Goal: Answer question/provide support: Share knowledge or assist other users

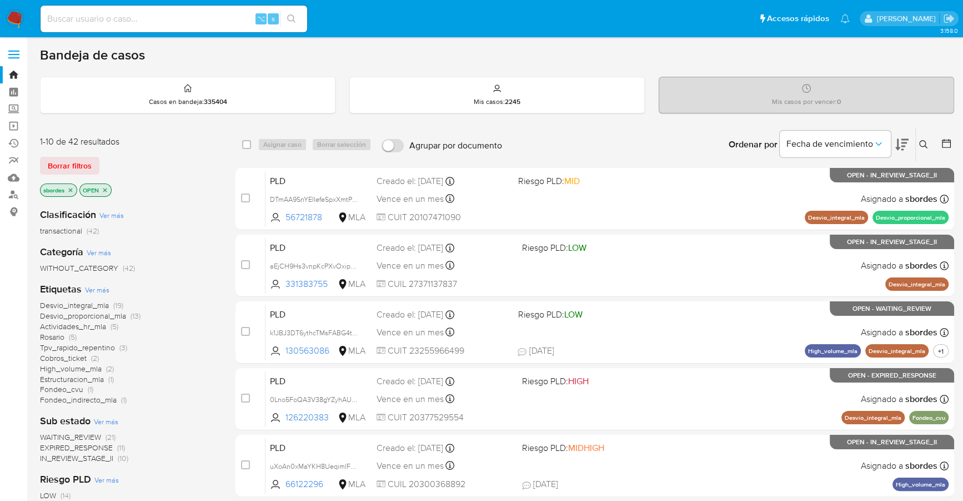
click at [69, 189] on icon "close-filter" at bounding box center [70, 190] width 7 height 7
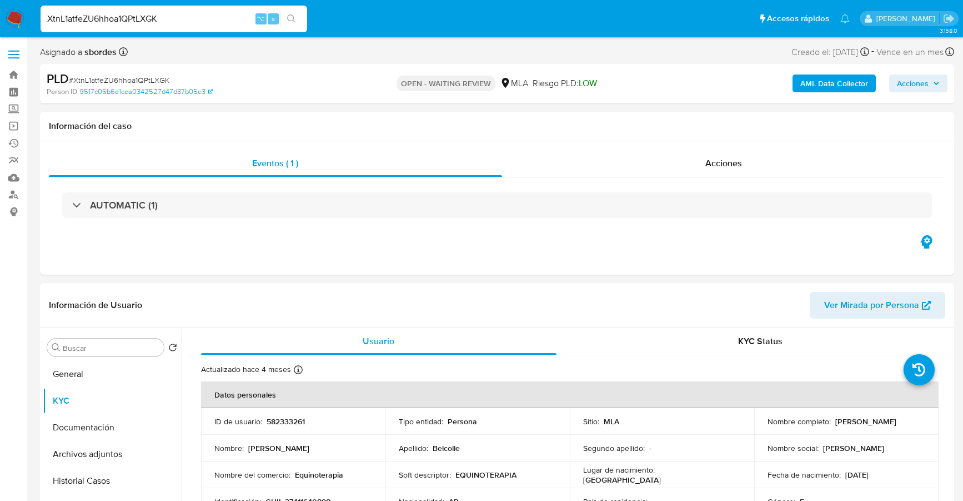
select select "10"
drag, startPoint x: 193, startPoint y: 14, endPoint x: 4, endPoint y: 7, distance: 188.5
click at [5, 7] on nav "Pausado Ver notificaciones XtnL1atfeZU6hhoa1QPtLXGK ⌥ s Accesos rápidos Presion…" at bounding box center [481, 18] width 963 height 37
paste input "56721878"
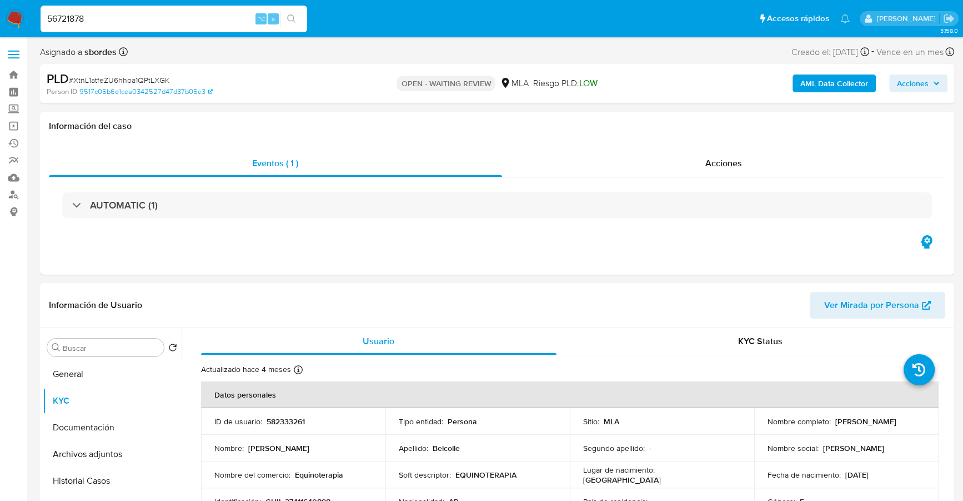
type input "56721878"
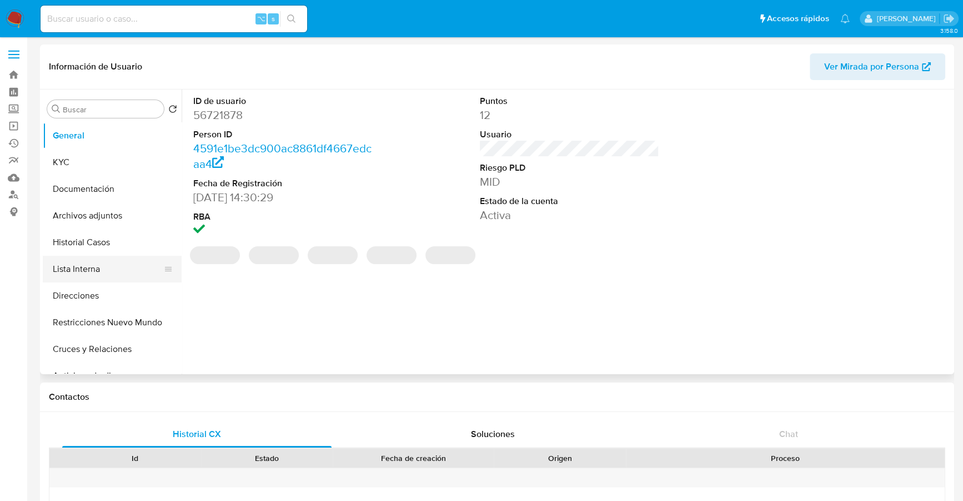
click at [122, 256] on button "Lista Interna" at bounding box center [108, 269] width 130 height 27
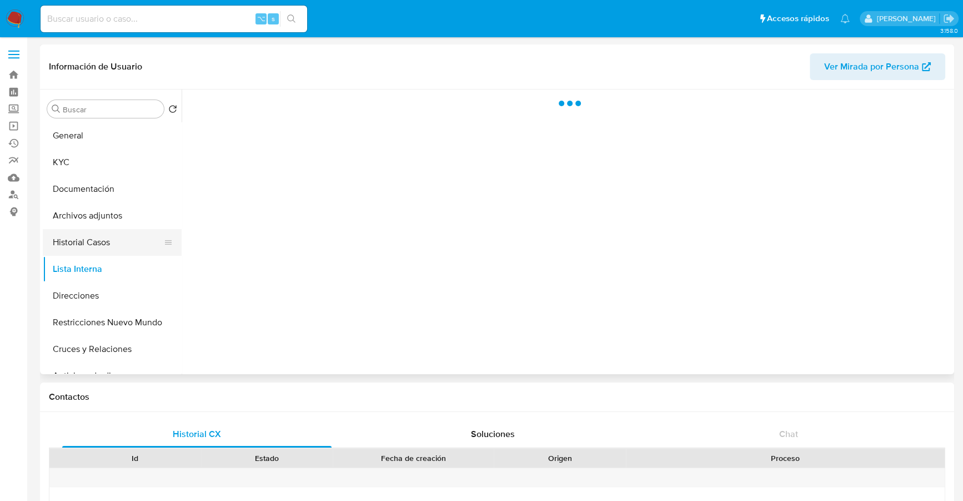
click at [117, 251] on button "Historial Casos" at bounding box center [108, 242] width 130 height 27
select select "10"
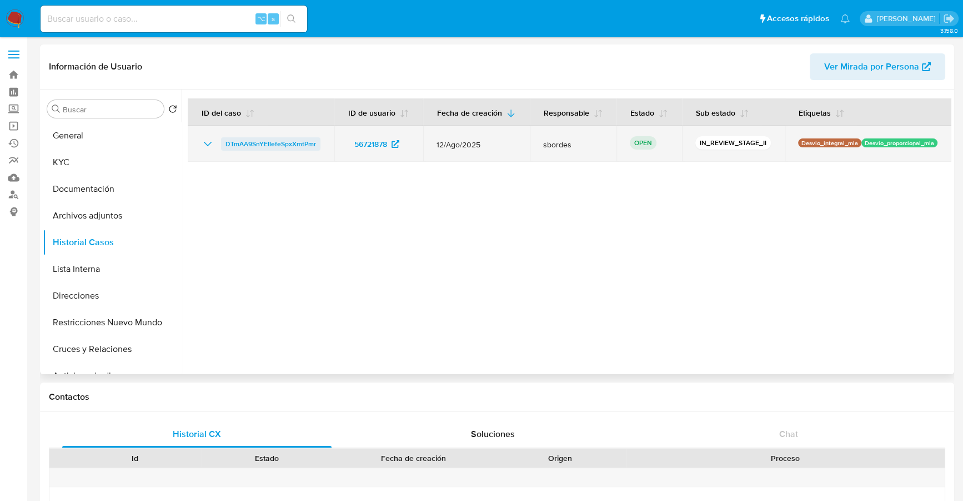
click at [268, 146] on span "DTmAA9SnYEIIefeSpxXmtPmr" at bounding box center [271, 143] width 91 height 13
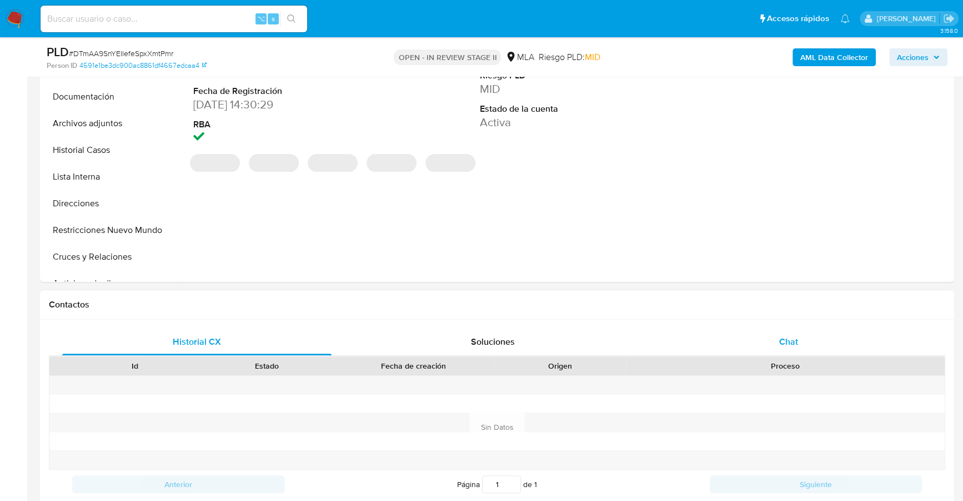
click at [779, 336] on span "Chat" at bounding box center [788, 341] width 19 height 13
select select "10"
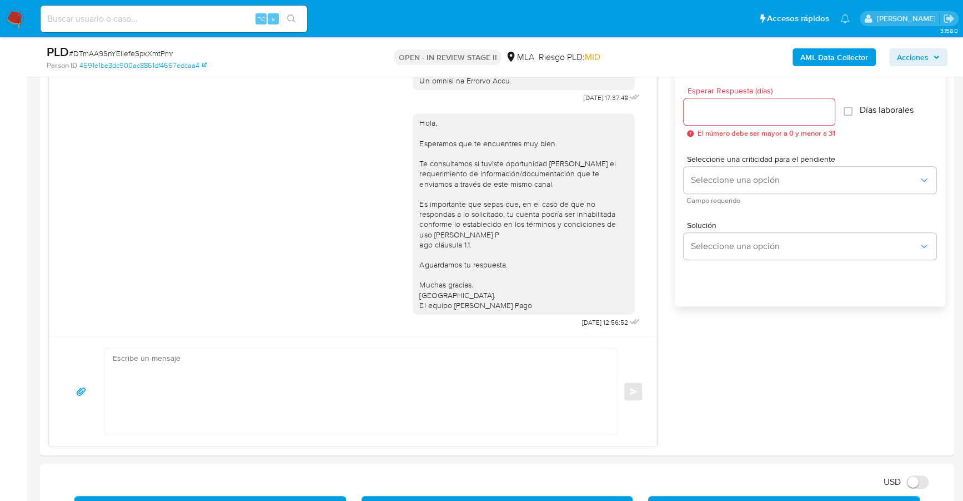
scroll to position [593, 0]
click at [710, 112] on input "Esperar Respuesta (días)" at bounding box center [759, 111] width 151 height 14
type input "1"
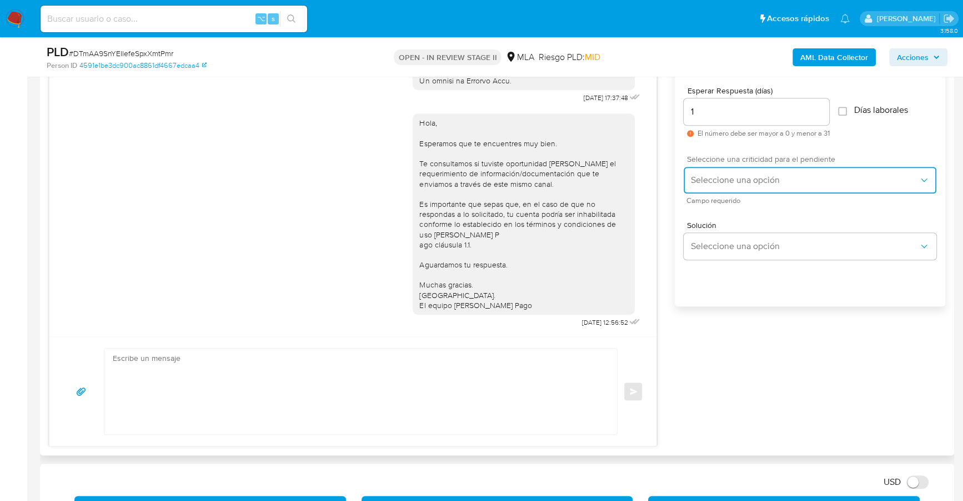
click at [741, 190] on button "Seleccione una opción" at bounding box center [810, 180] width 253 height 27
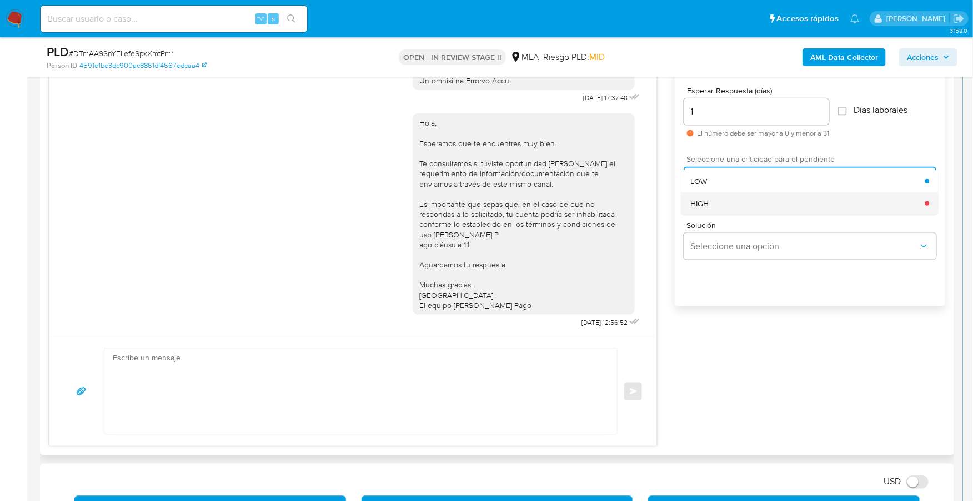
click at [741, 199] on div "HIGH" at bounding box center [807, 203] width 235 height 22
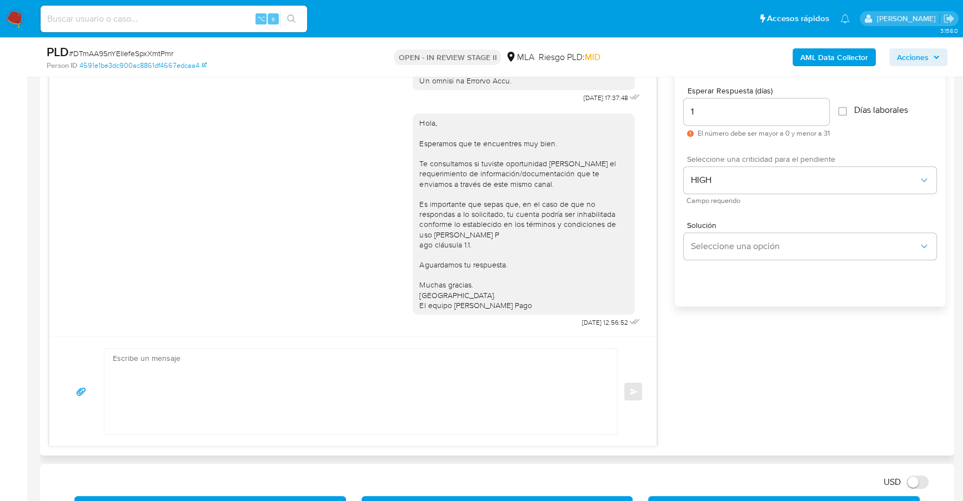
click at [419, 371] on textarea at bounding box center [358, 391] width 491 height 86
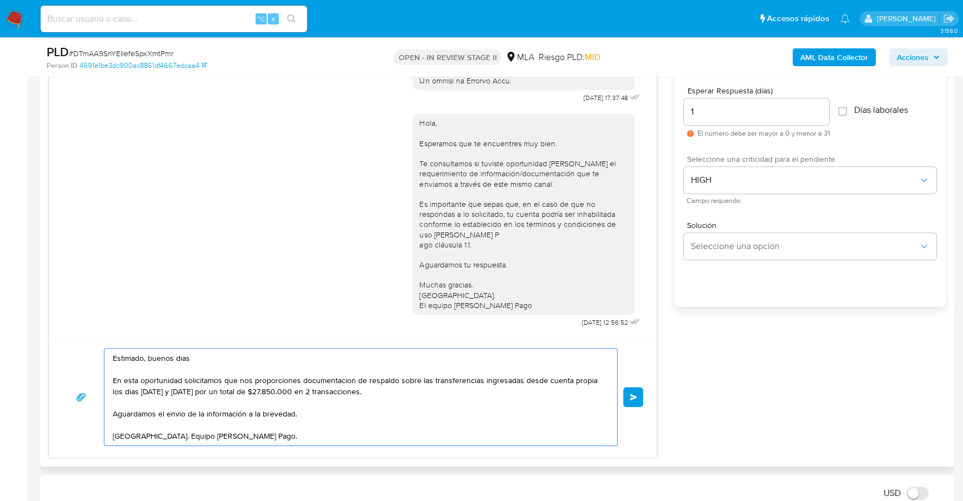
click at [316, 373] on textarea "Estimado, buenos dias En esta oportunidad solicitamos que nos proporciones docu…" at bounding box center [358, 396] width 491 height 97
type textarea "Estimado, buenos dias En esta oportunidad solicitamos que nos proporciones docu…"
click at [630, 394] on span "Enviar" at bounding box center [634, 396] width 8 height 7
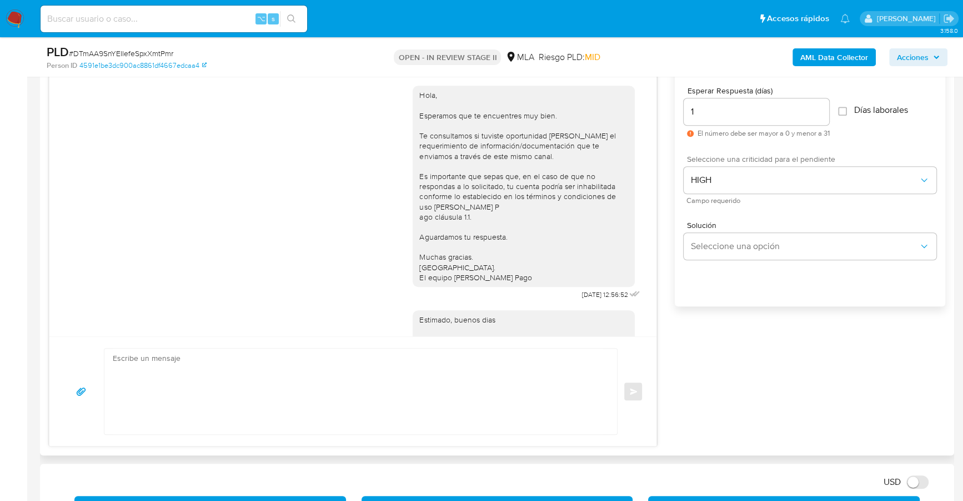
scroll to position [729, 0]
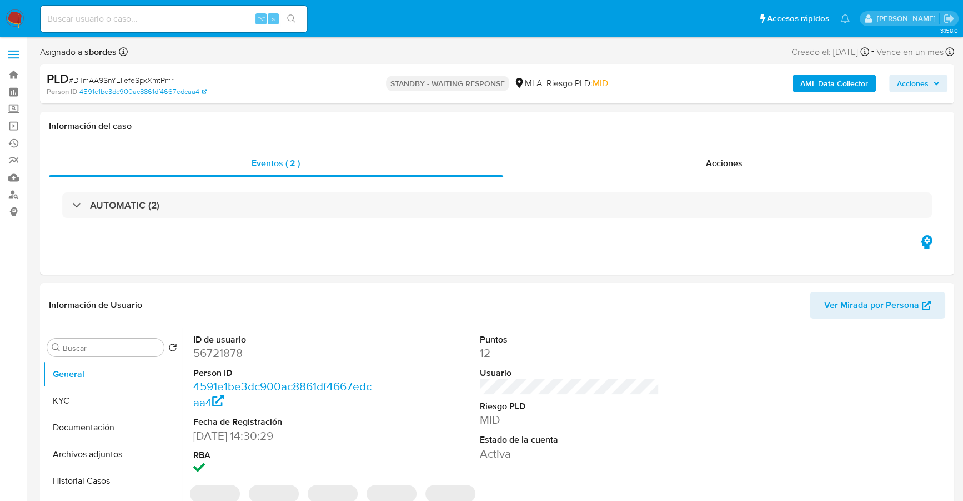
select select "10"
click at [146, 22] on input at bounding box center [174, 19] width 267 height 14
paste input "643493170"
type input "643493170"
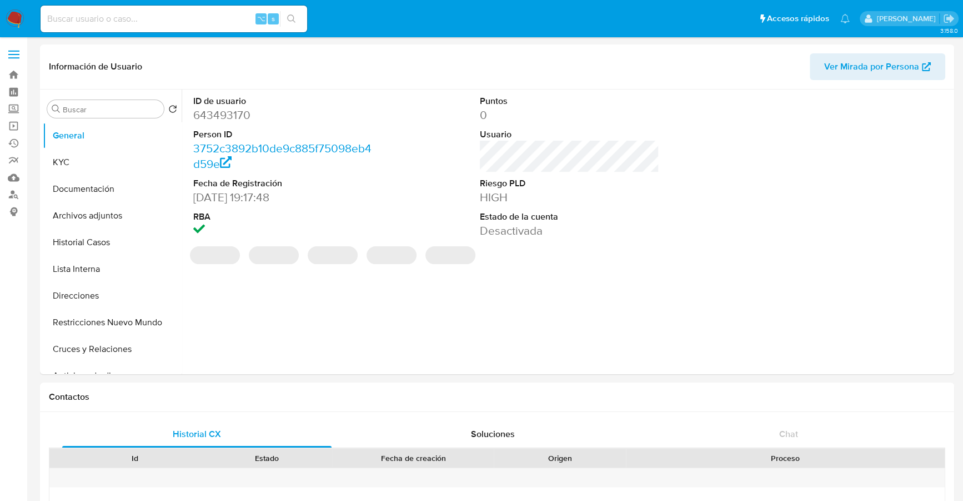
select select "10"
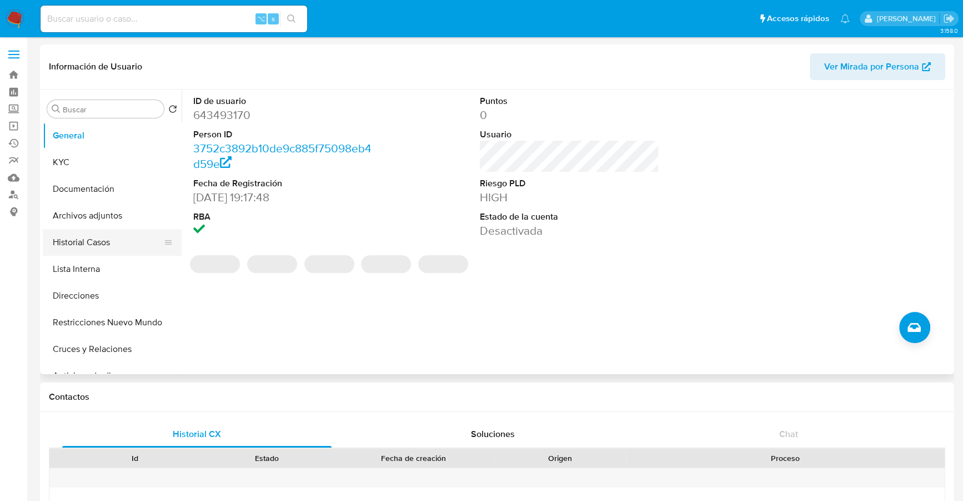
click at [98, 245] on button "Historial Casos" at bounding box center [108, 242] width 130 height 27
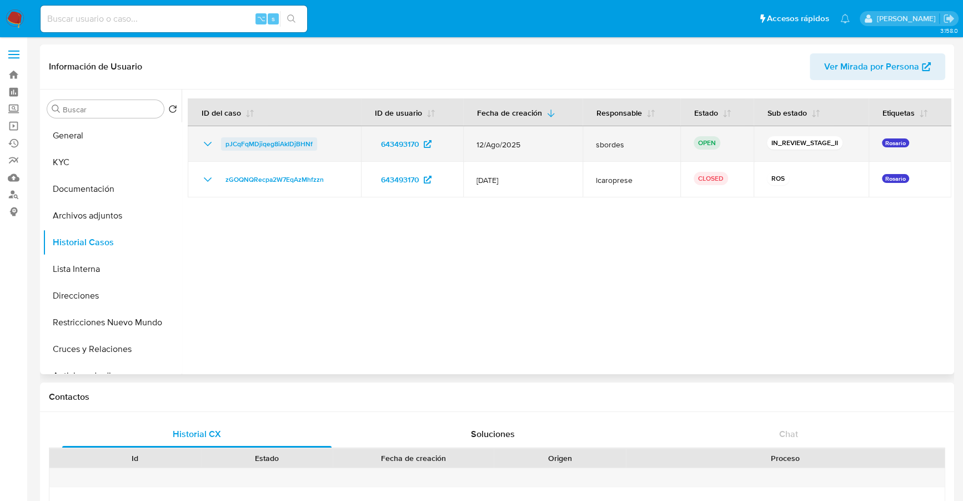
click at [273, 142] on span "pJCqFqMDjiqeg8iAkIDjBHNf" at bounding box center [269, 143] width 87 height 13
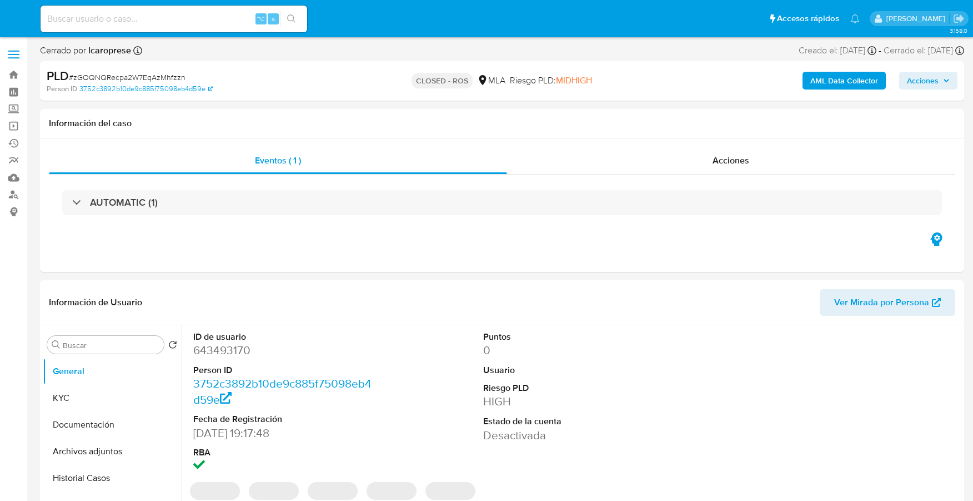
select select "10"
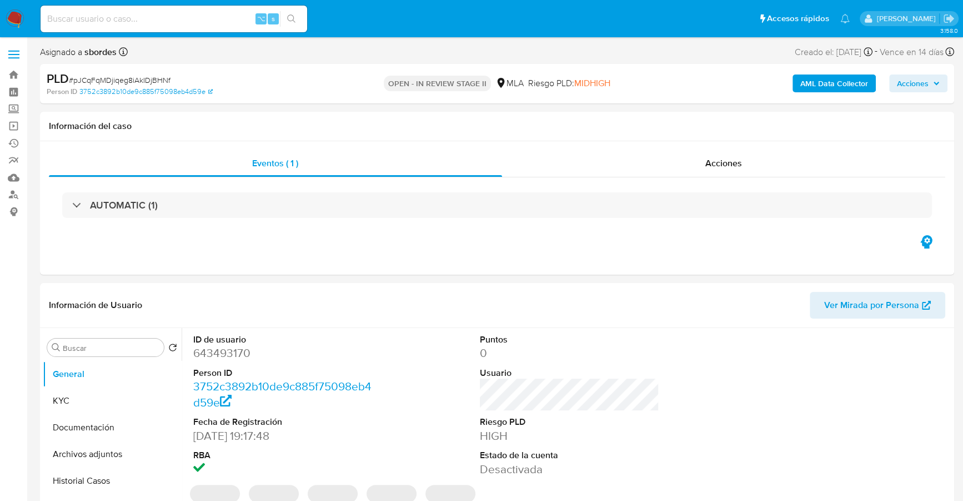
select select "10"
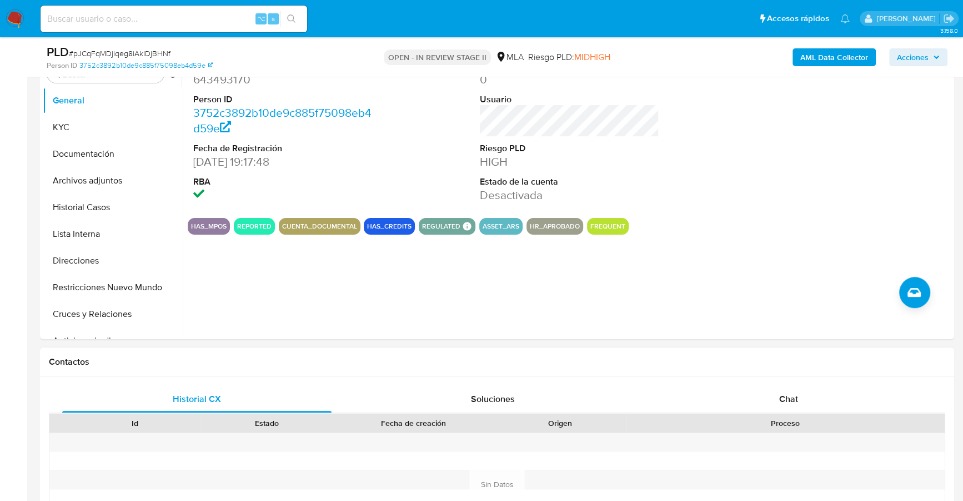
scroll to position [262, 0]
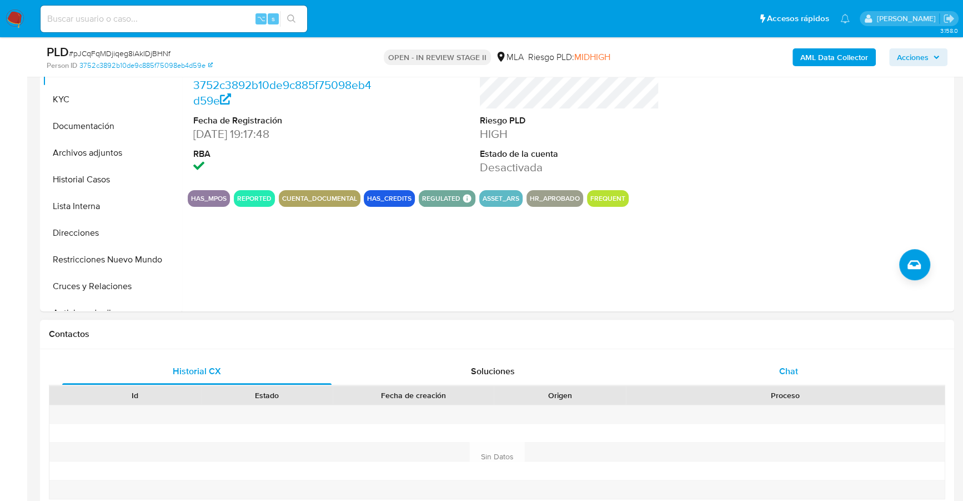
click at [767, 371] on div "Chat" at bounding box center [788, 371] width 269 height 27
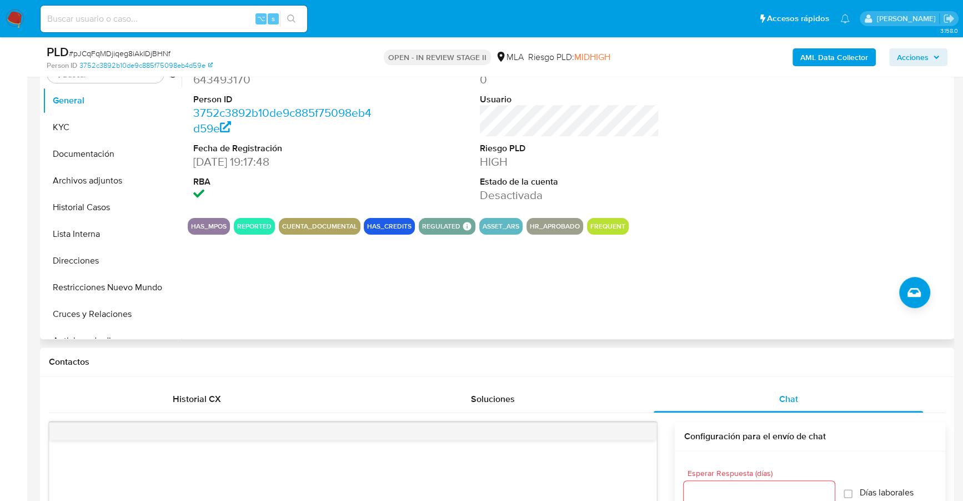
scroll to position [135, 0]
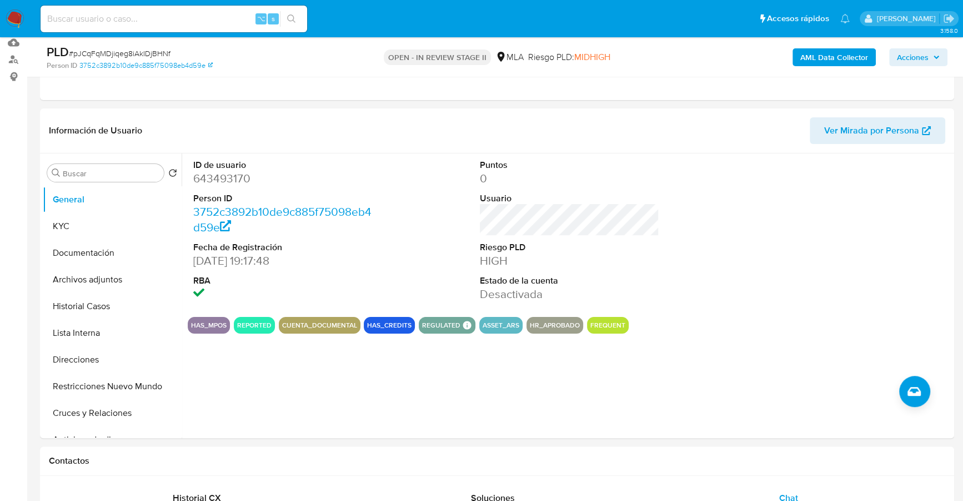
click at [134, 19] on input at bounding box center [174, 19] width 267 height 14
click at [92, 219] on button "KYC" at bounding box center [108, 226] width 130 height 27
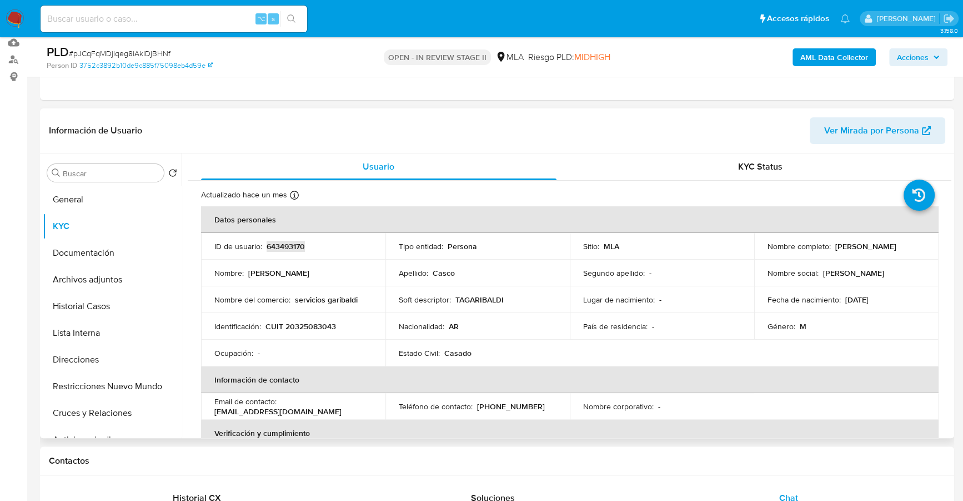
copy p "643493170"
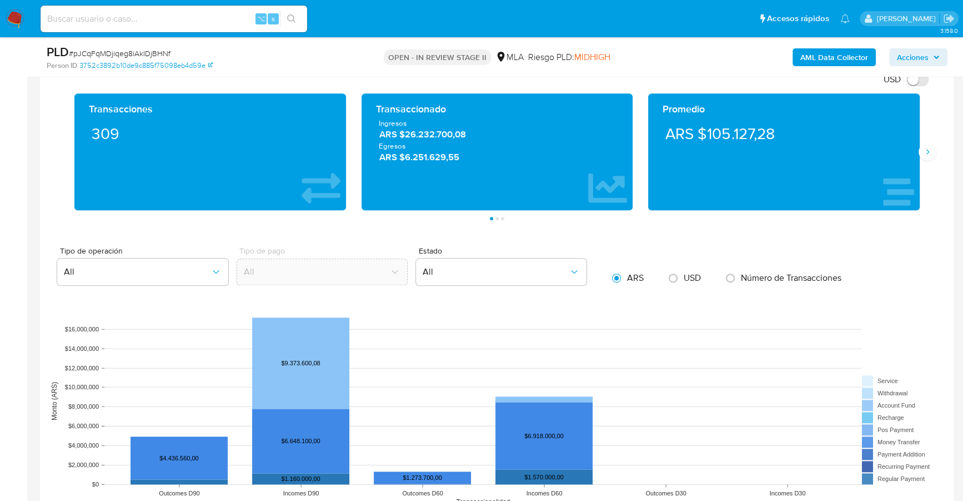
scroll to position [1285, 0]
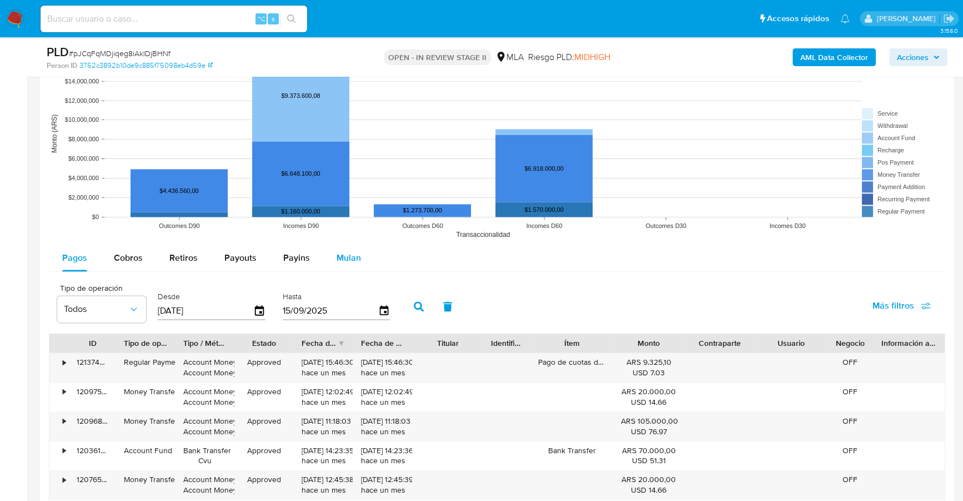
click at [349, 246] on div "Mulan" at bounding box center [349, 257] width 24 height 27
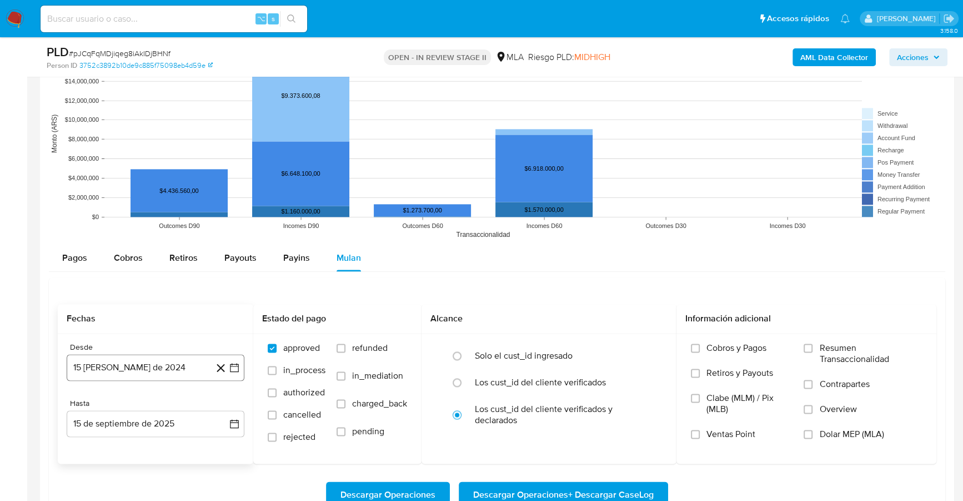
click at [116, 359] on button "15 de agosto de 2024" at bounding box center [156, 367] width 178 height 27
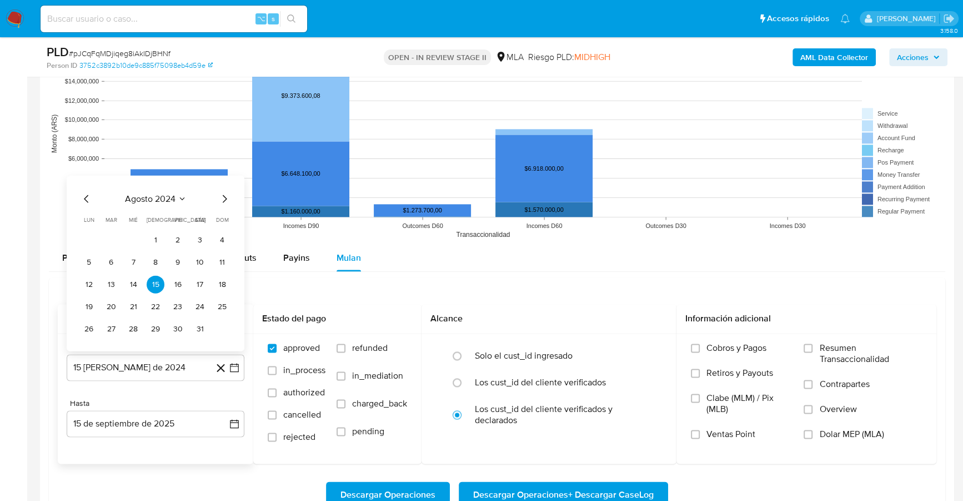
click at [163, 200] on span "agosto 2024" at bounding box center [150, 198] width 51 height 11
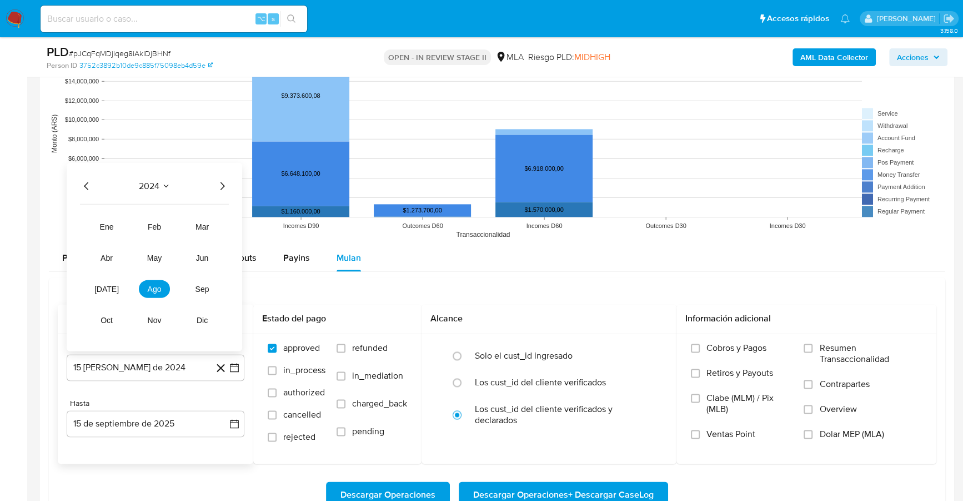
click at [221, 181] on icon "Año siguiente" at bounding box center [222, 185] width 13 height 13
click at [103, 286] on span "jul" at bounding box center [106, 288] width 24 height 9
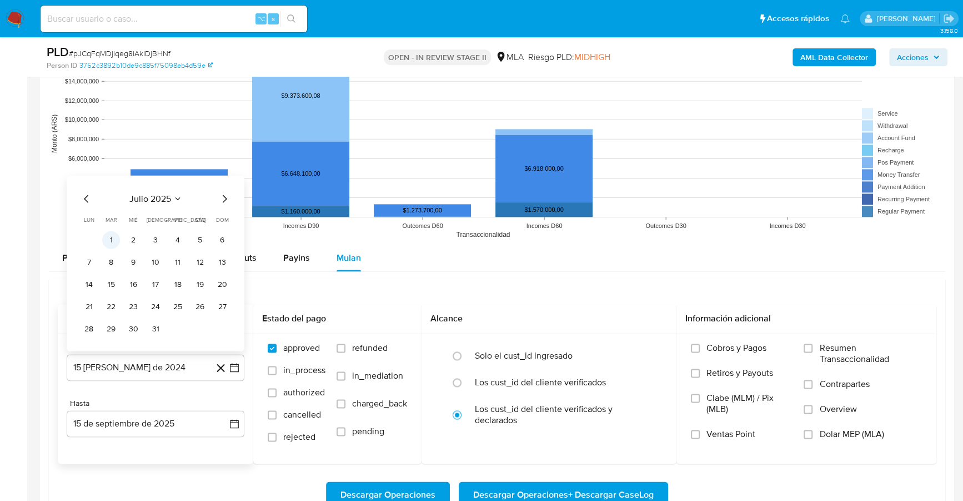
click at [107, 238] on button "1" at bounding box center [111, 240] width 18 height 18
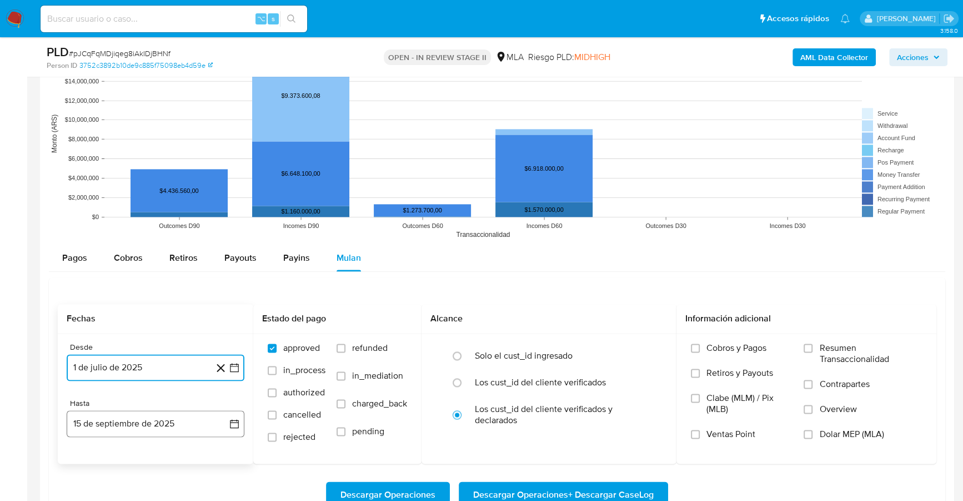
click at [125, 423] on button "15 de septiembre de 2025" at bounding box center [156, 423] width 178 height 27
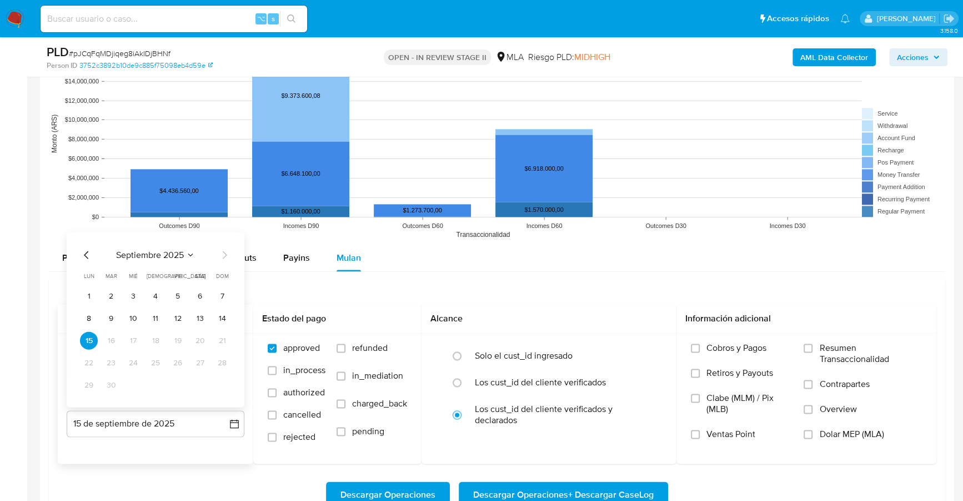
click at [83, 251] on icon "Mes anterior" at bounding box center [86, 254] width 13 height 13
click at [159, 381] on button "31" at bounding box center [156, 385] width 18 height 18
click at [829, 434] on span "Dolar MEP (MLA)" at bounding box center [851, 433] width 64 height 11
click at [813, 434] on input "Dolar MEP (MLA)" at bounding box center [808, 433] width 9 height 9
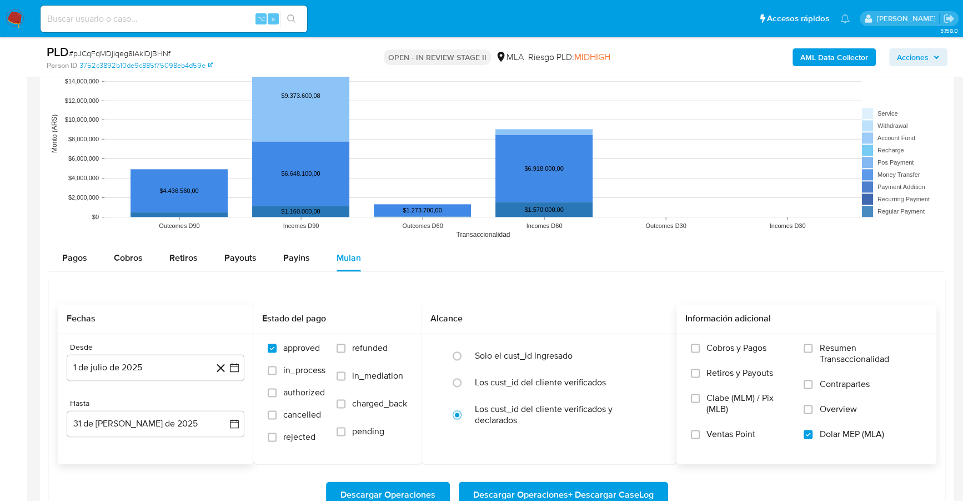
click at [594, 484] on span "Descargar Operaciones + Descargar CaseLog" at bounding box center [563, 494] width 181 height 24
click at [147, 20] on input at bounding box center [174, 19] width 267 height 14
paste input "1130432811"
type input "1130432811"
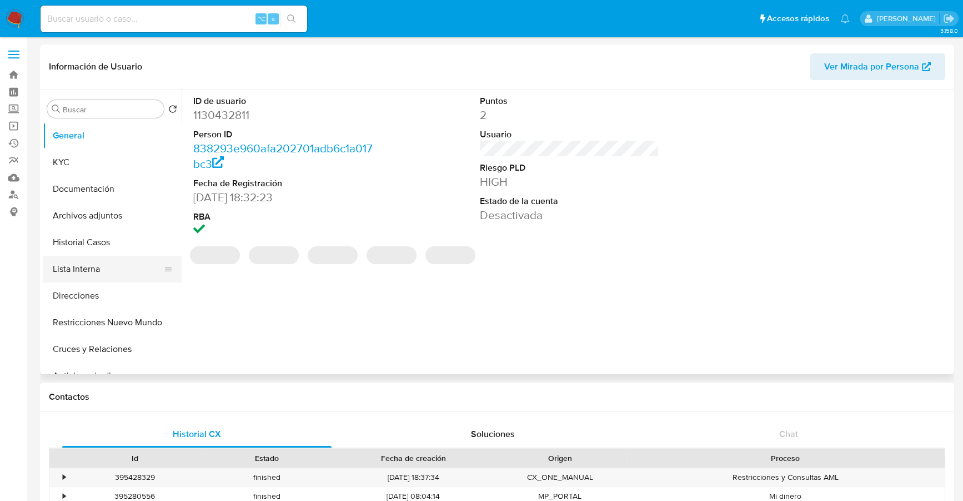
select select "10"
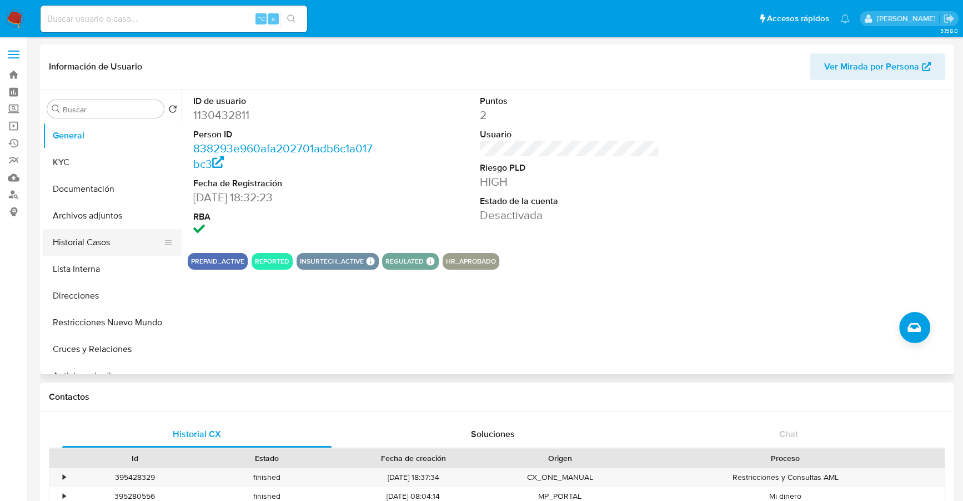
click at [69, 241] on button "Historial Casos" at bounding box center [108, 242] width 130 height 27
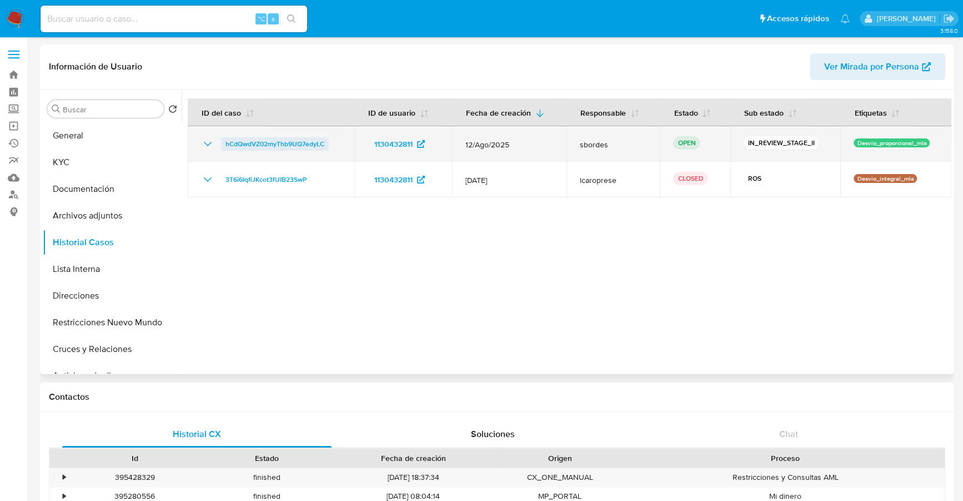
click at [263, 143] on span "hCdQwdVZ02myThb9UQ7edyLC" at bounding box center [275, 143] width 99 height 13
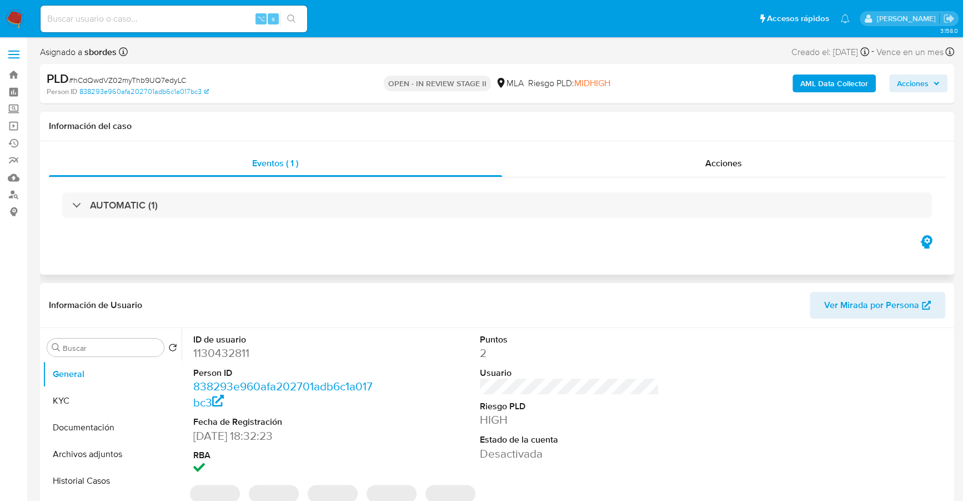
select select "10"
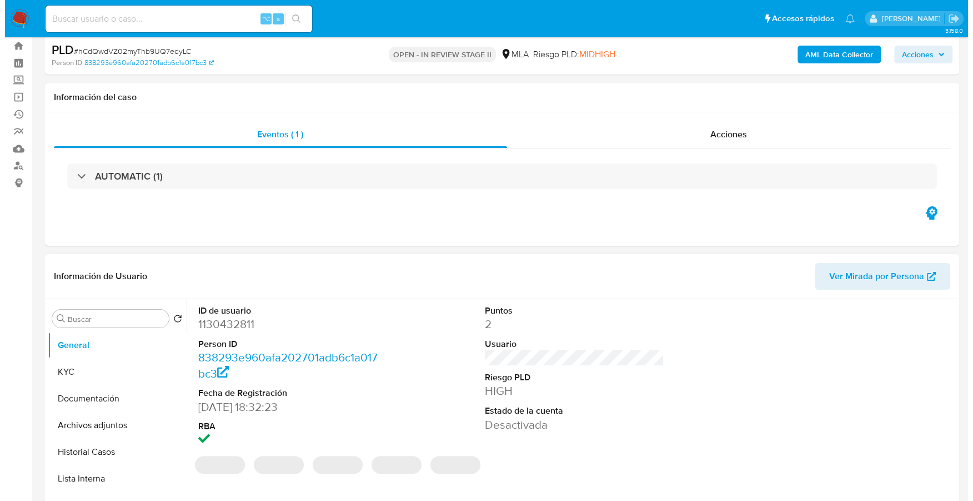
scroll to position [93, 0]
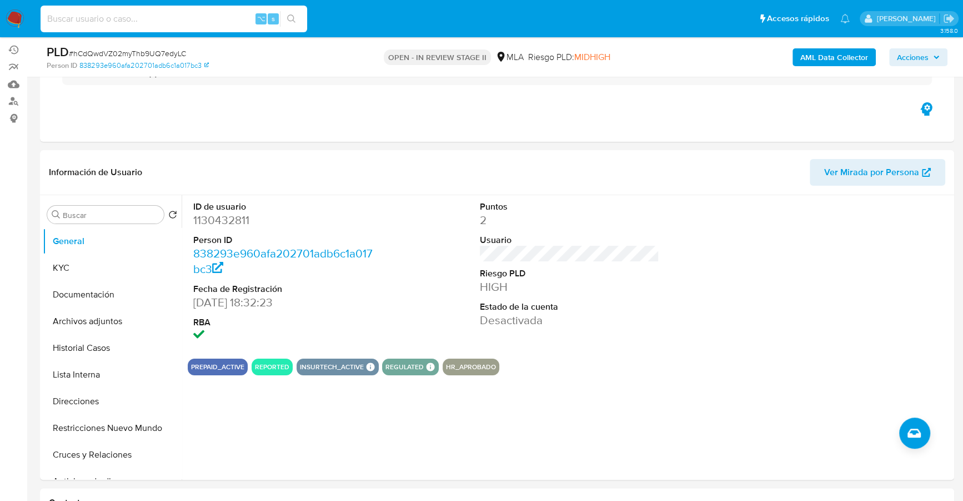
click at [146, 23] on input at bounding box center [174, 19] width 267 height 14
paste input "1130432811"
type input "1130432811"
click at [62, 272] on button "KYC" at bounding box center [108, 267] width 130 height 27
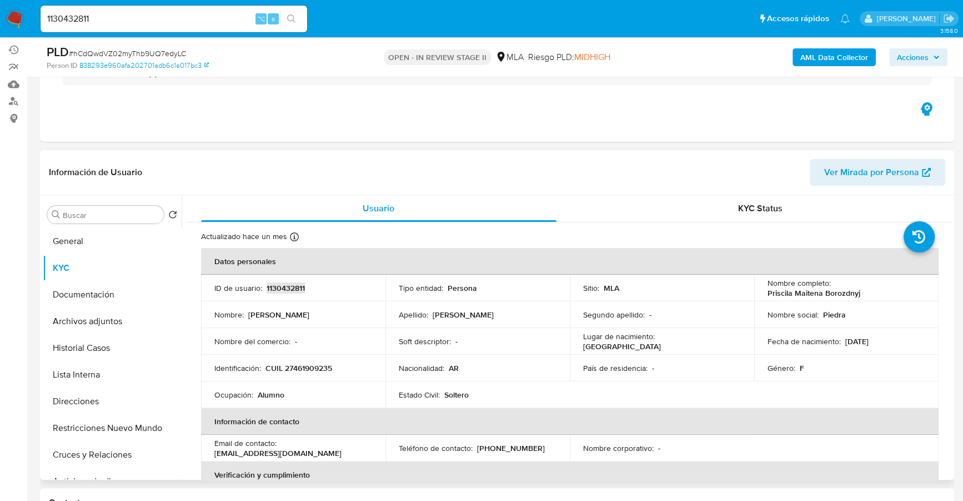
copy p "1130432811"
click at [847, 62] on b "AML Data Collector" at bounding box center [834, 57] width 68 height 18
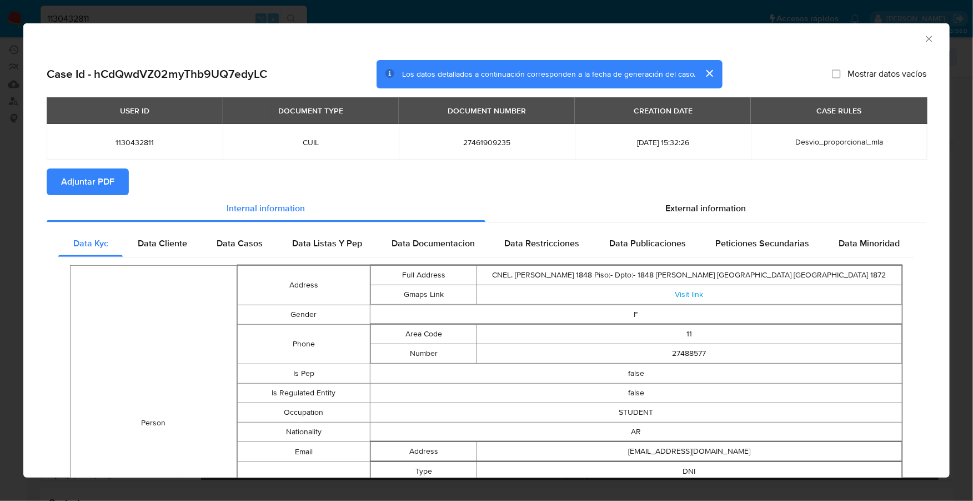
click at [696, 181] on section "Adjuntar PDF" at bounding box center [487, 181] width 880 height 27
click at [702, 200] on div "External information" at bounding box center [706, 208] width 441 height 27
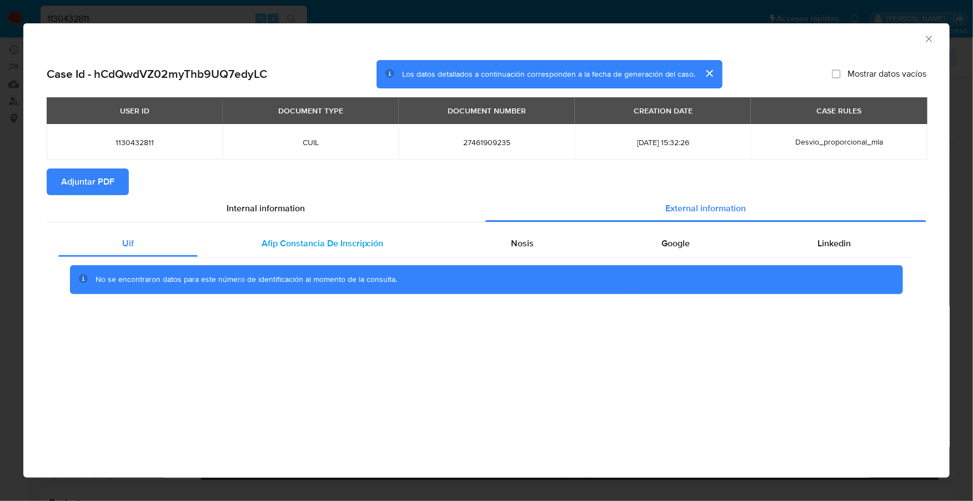
click at [344, 249] on span "Afip Constancia De Inscripción" at bounding box center [323, 243] width 122 height 13
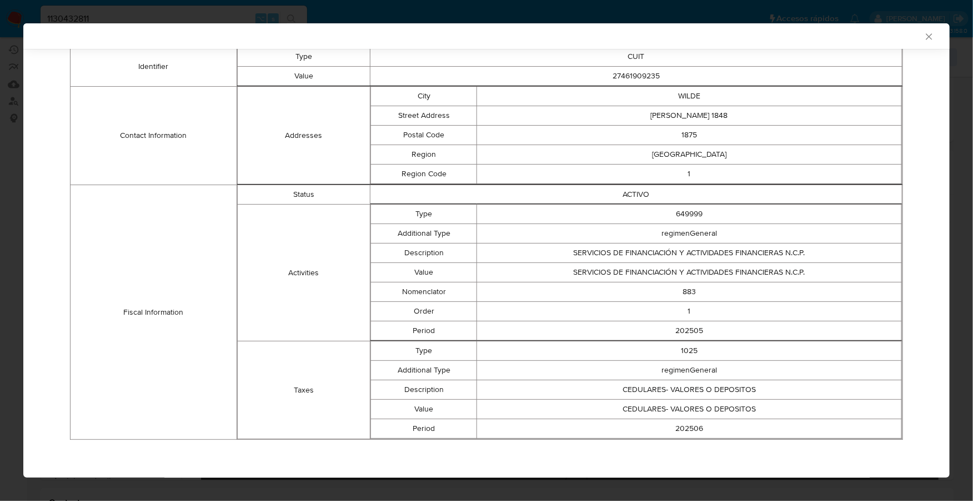
scroll to position [0, 0]
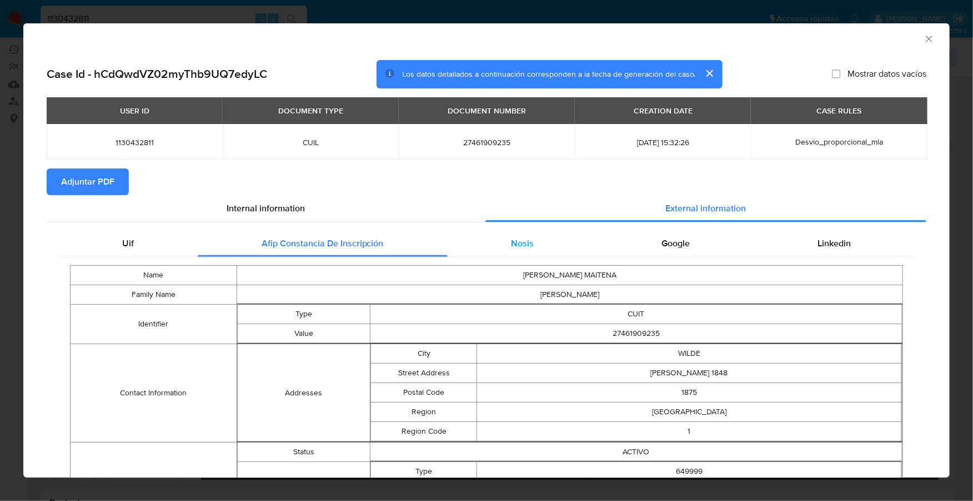
click at [523, 242] on span "Nosis" at bounding box center [522, 243] width 23 height 13
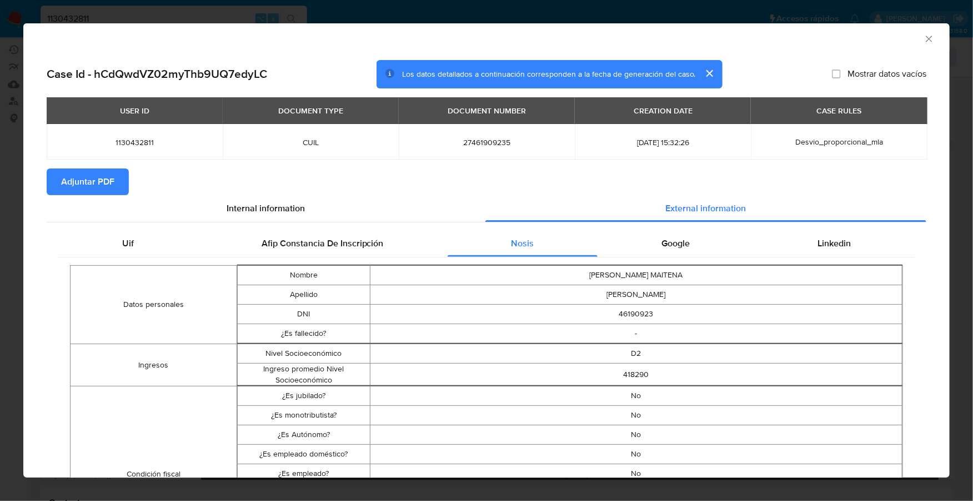
click at [681, 253] on div "Google" at bounding box center [676, 243] width 156 height 27
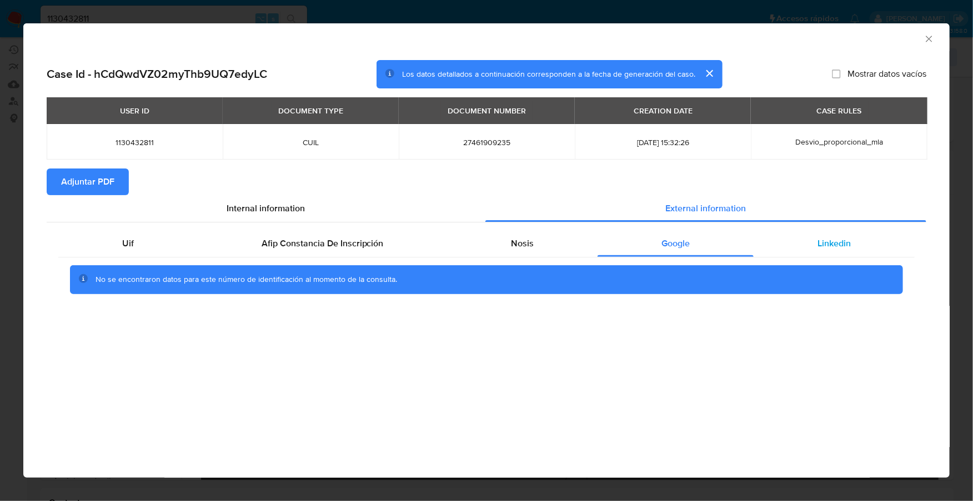
click at [809, 244] on div "Linkedin" at bounding box center [834, 243] width 161 height 27
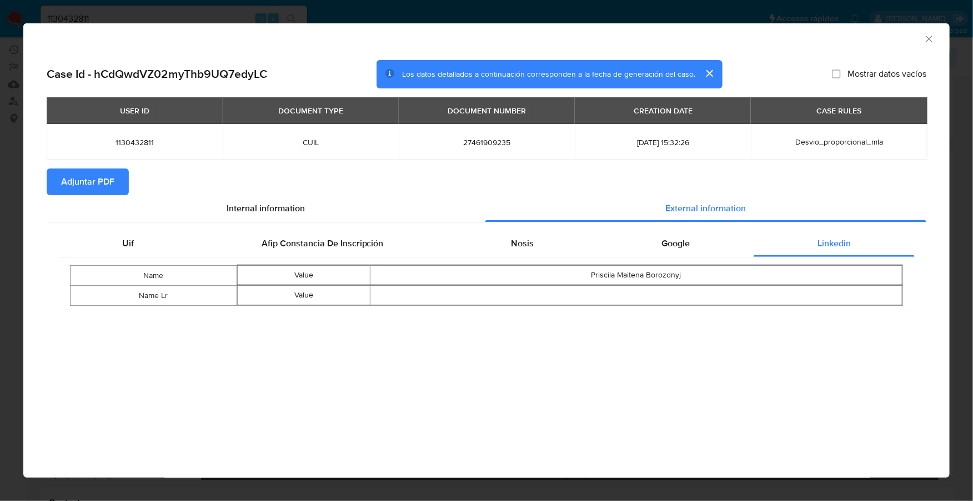
click at [85, 190] on span "Adjuntar PDF" at bounding box center [87, 181] width 53 height 24
click at [932, 37] on icon "Cerrar ventana" at bounding box center [929, 38] width 11 height 11
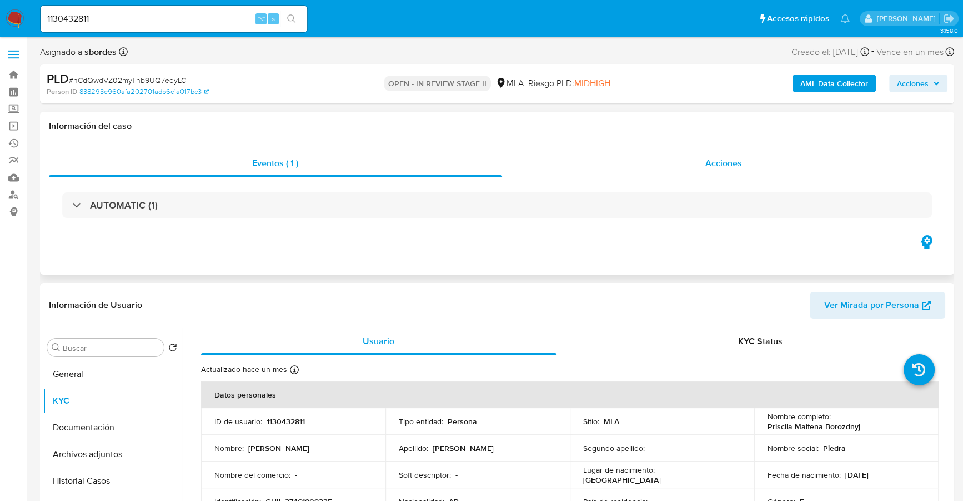
click at [748, 153] on div "Acciones" at bounding box center [724, 163] width 444 height 27
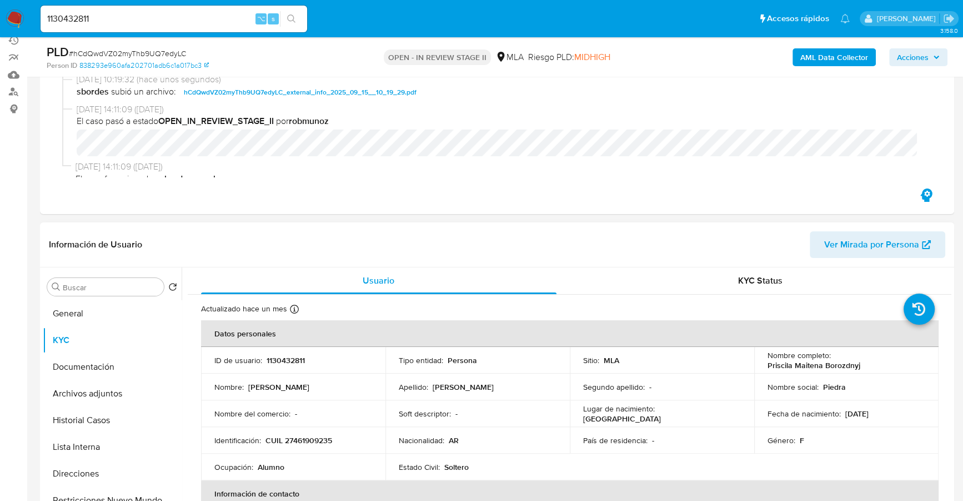
scroll to position [130, 0]
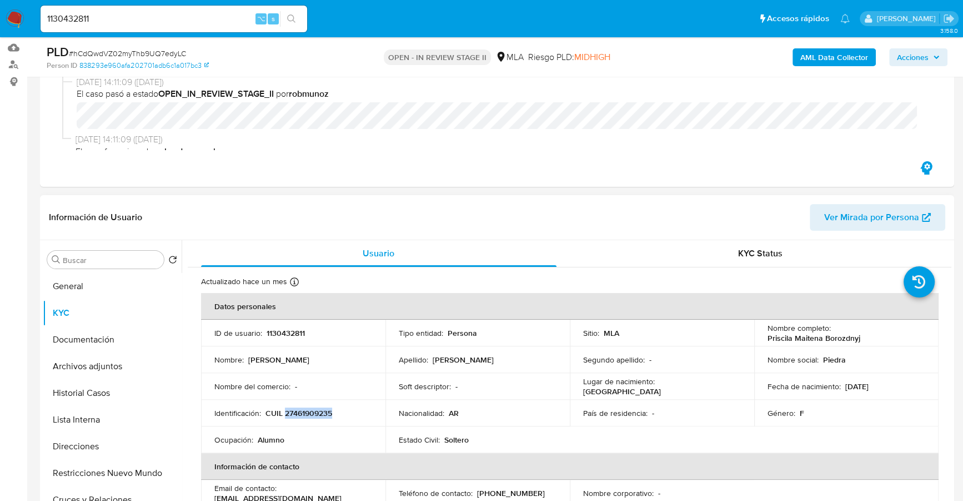
copy p "27461909235"
click at [92, 389] on button "Historial Casos" at bounding box center [108, 392] width 130 height 27
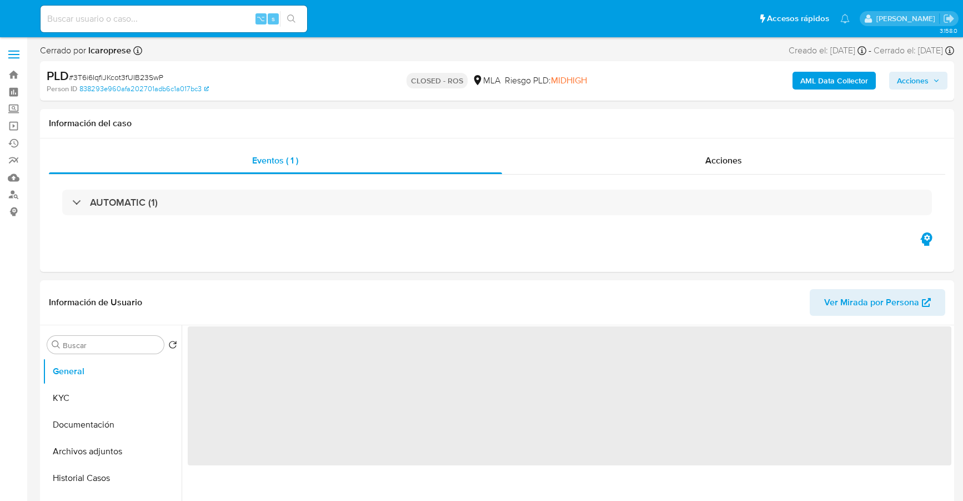
select select "10"
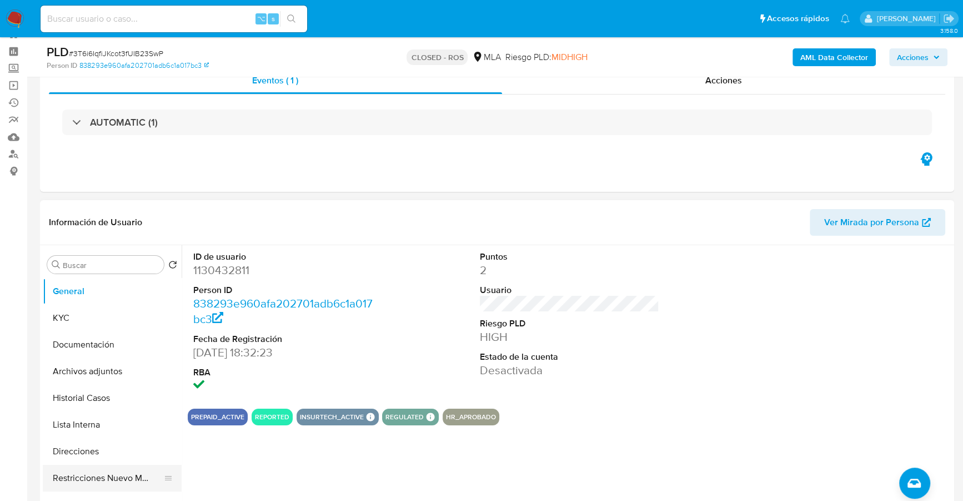
scroll to position [104, 0]
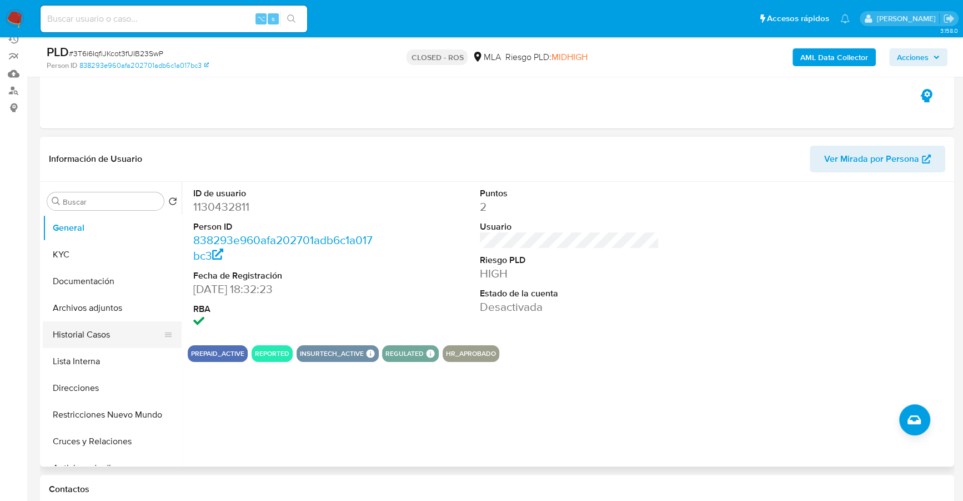
click at [91, 344] on button "Historial Casos" at bounding box center [108, 334] width 130 height 27
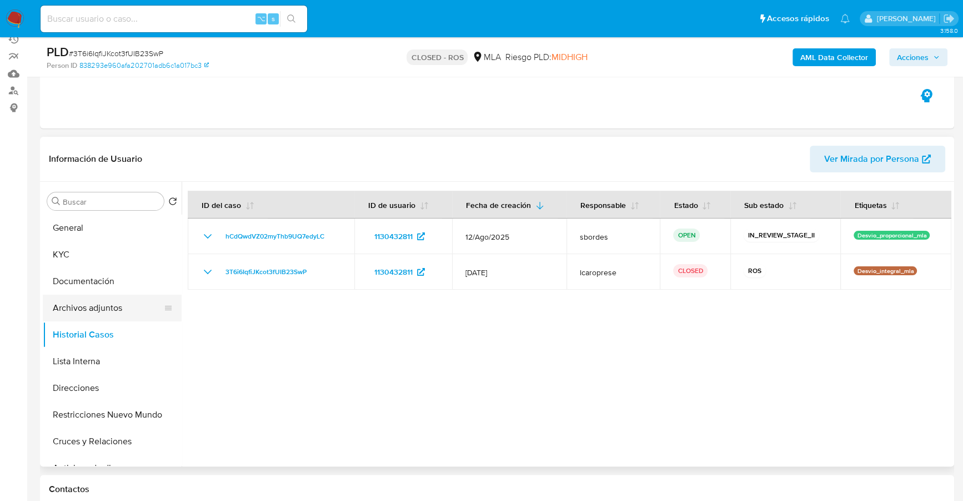
click at [112, 303] on button "Archivos adjuntos" at bounding box center [108, 307] width 130 height 27
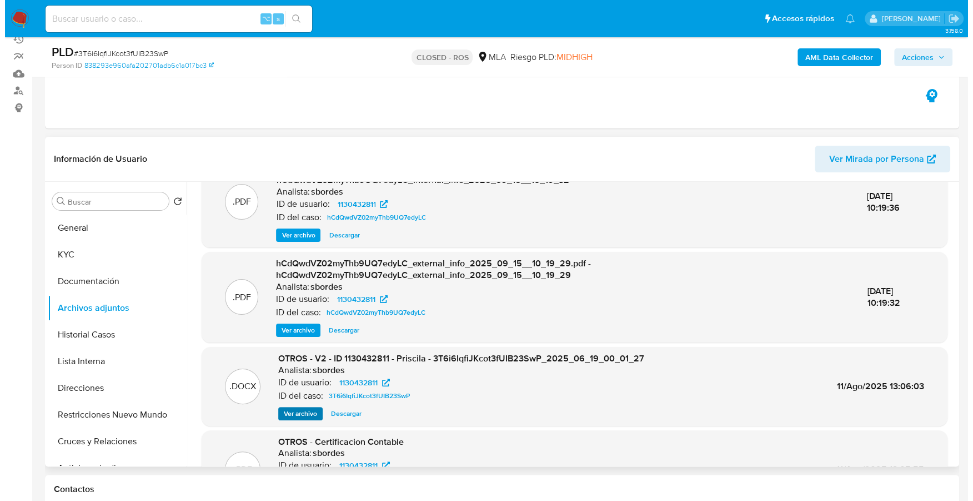
scroll to position [34, 0]
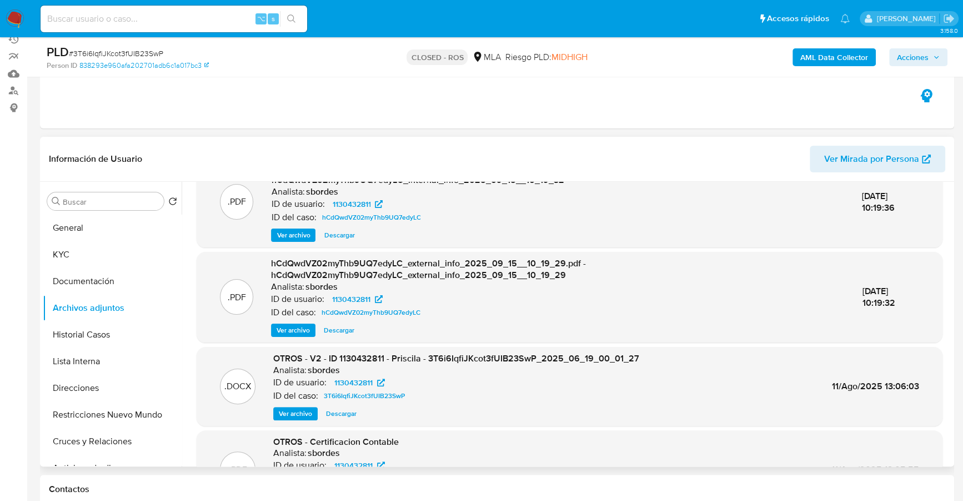
click at [297, 414] on span "Ver archivo" at bounding box center [295, 413] width 33 height 11
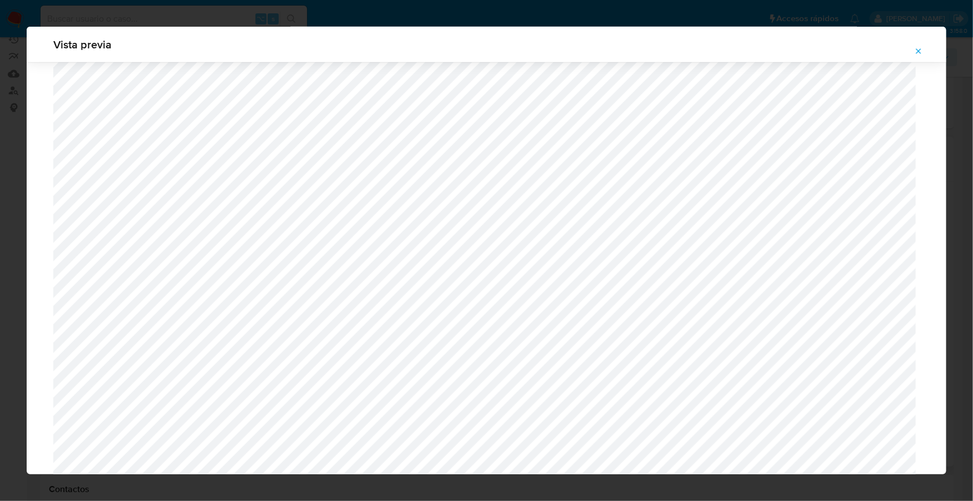
scroll to position [700, 0]
